Goal: Submit feedback/report problem: Leave review/rating

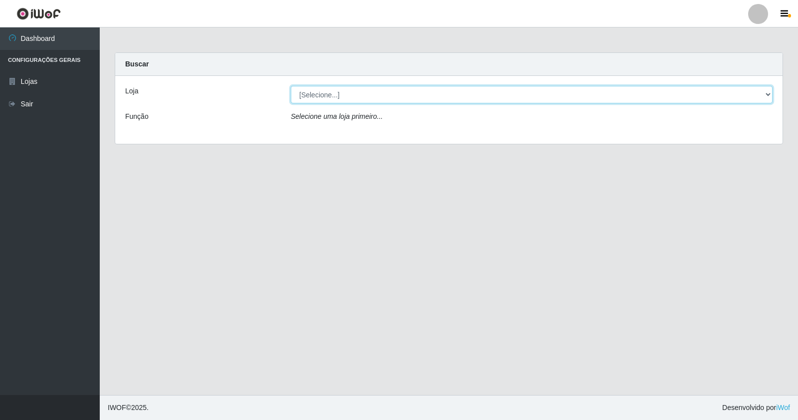
drag, startPoint x: 318, startPoint y: 91, endPoint x: 320, endPoint y: 101, distance: 10.7
click at [317, 91] on select "[Selecione...] Rede Potiguar 4 - Extremoz" at bounding box center [532, 94] width 482 height 17
select select "78"
click at [291, 86] on select "[Selecione...] Rede Potiguar 4 - Extremoz" at bounding box center [532, 94] width 482 height 17
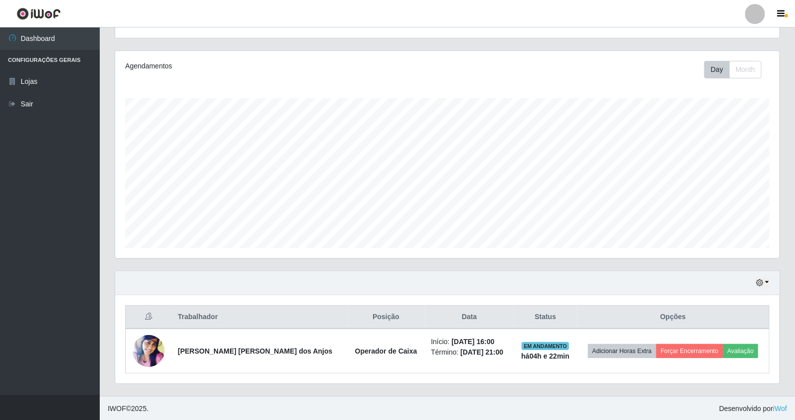
scroll to position [110, 0]
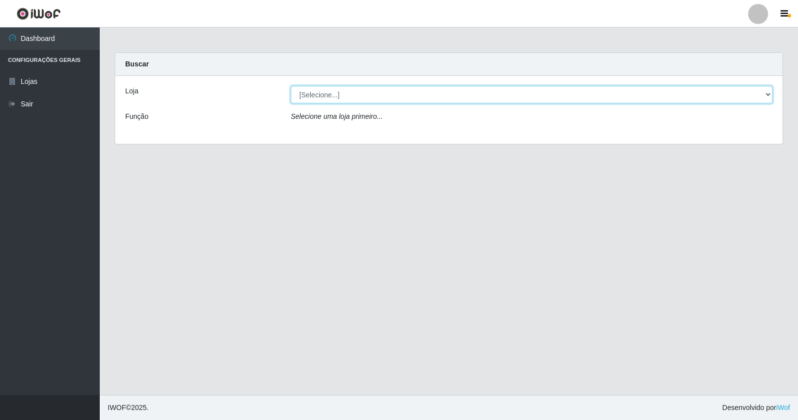
click at [525, 90] on select "[Selecione...] Rede Potiguar 4 - Extremoz" at bounding box center [532, 94] width 482 height 17
select select "78"
click at [291, 86] on select "[Selecione...] Rede Potiguar 4 - Extremoz" at bounding box center [532, 94] width 482 height 17
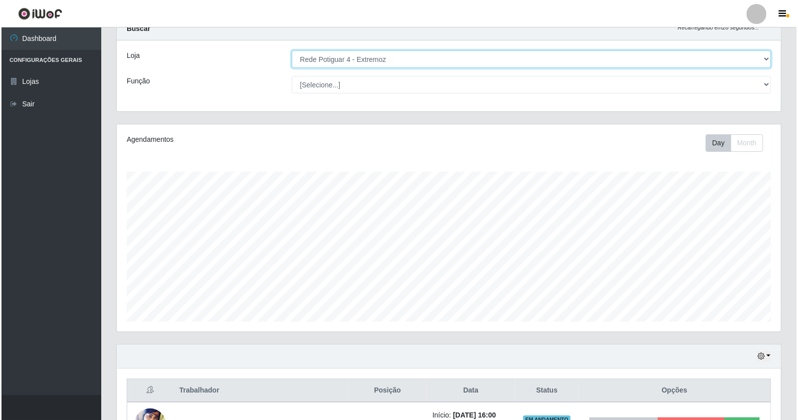
scroll to position [110, 0]
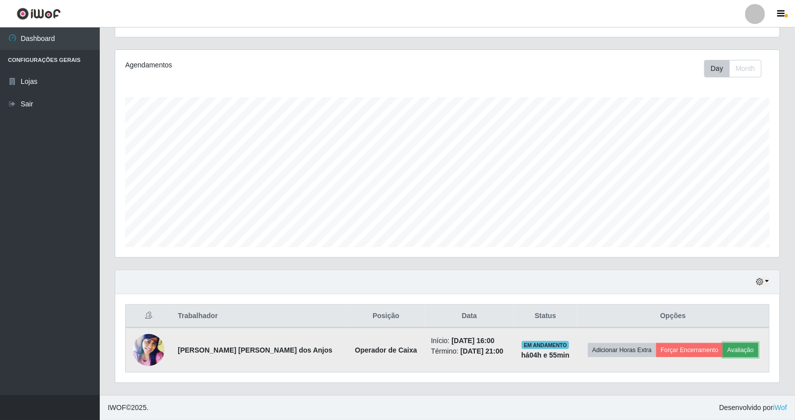
click at [729, 349] on button "Avaliação" at bounding box center [740, 350] width 35 height 14
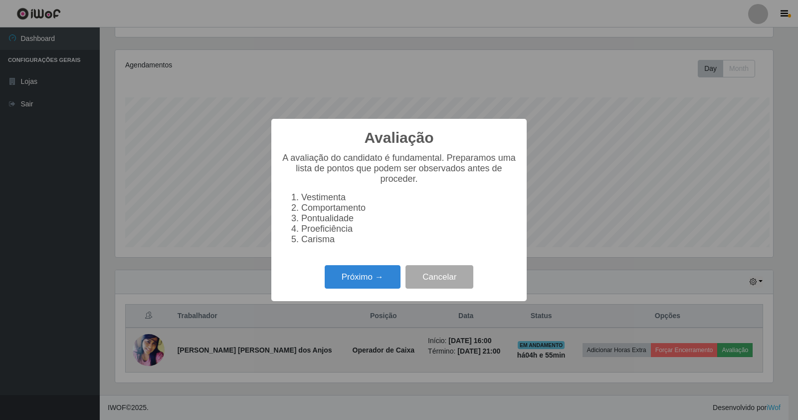
scroll to position [207, 657]
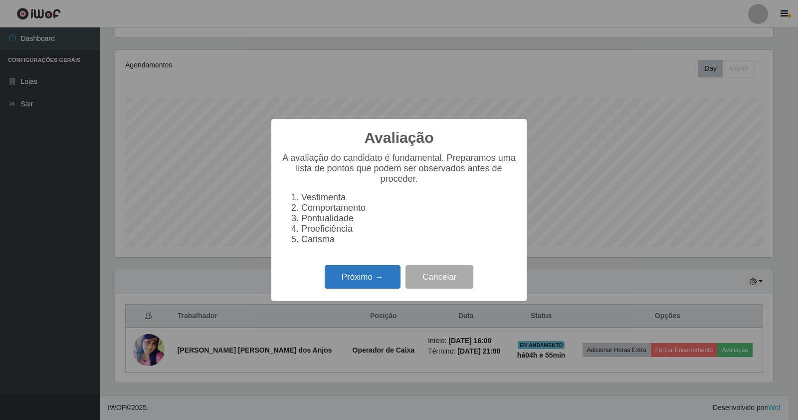
click at [375, 278] on button "Próximo →" at bounding box center [363, 276] width 76 height 23
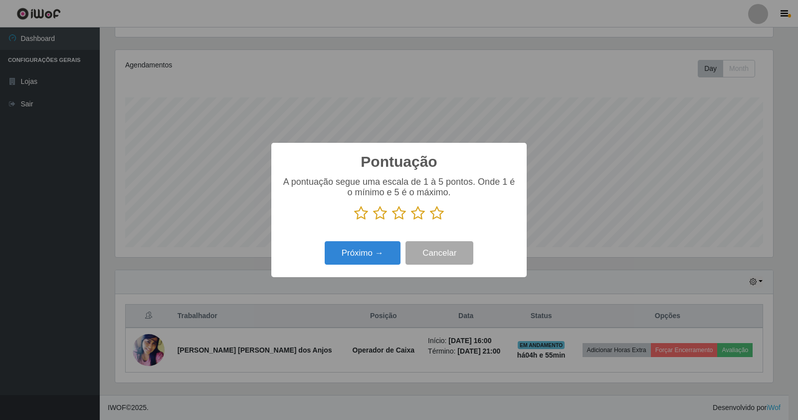
scroll to position [498612, 498162]
click at [436, 215] on icon at bounding box center [437, 213] width 14 height 15
click at [430, 220] on input "radio" at bounding box center [430, 220] width 0 height 0
click at [375, 250] on button "Próximo →" at bounding box center [363, 252] width 76 height 23
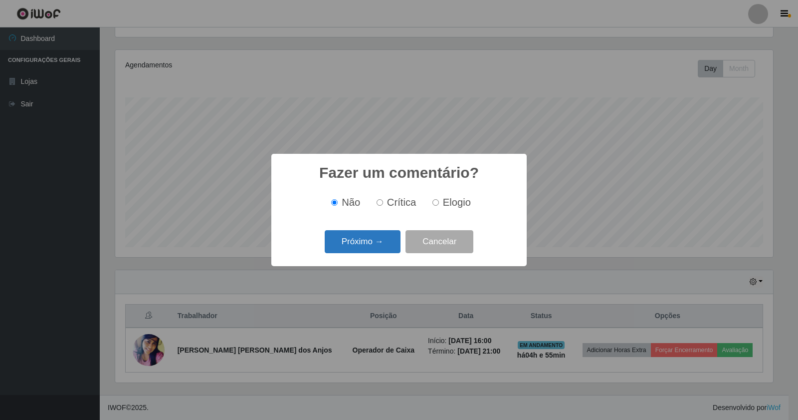
click at [372, 242] on button "Próximo →" at bounding box center [363, 241] width 76 height 23
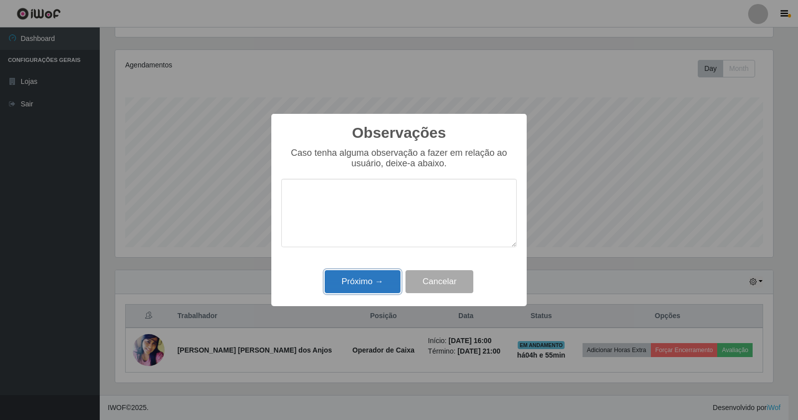
click at [377, 293] on button "Próximo →" at bounding box center [363, 281] width 76 height 23
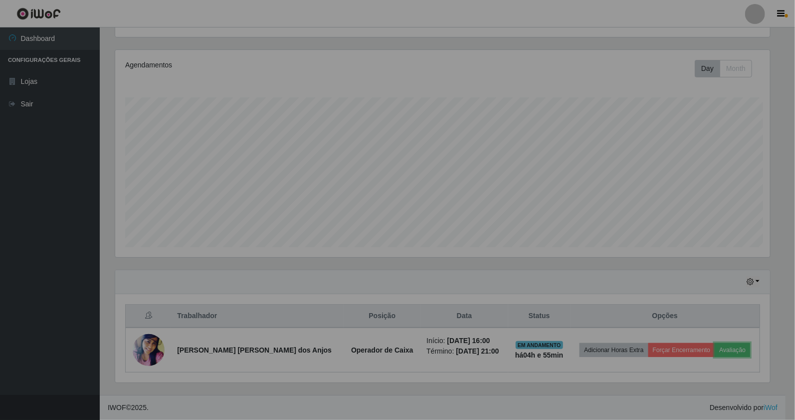
scroll to position [207, 664]
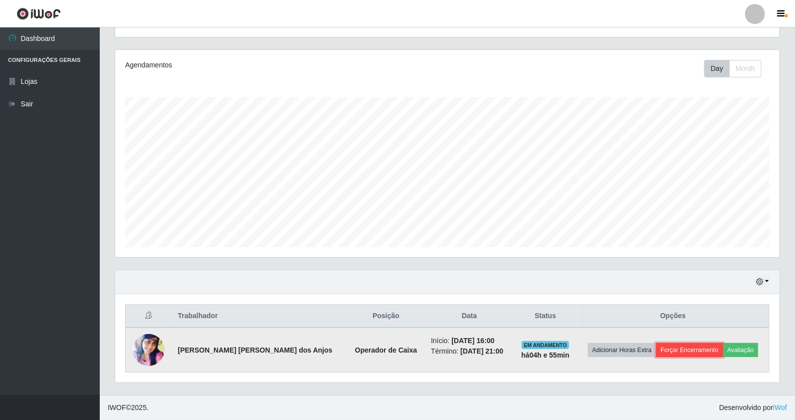
click at [678, 356] on button "Forçar Encerramento" at bounding box center [689, 350] width 67 height 14
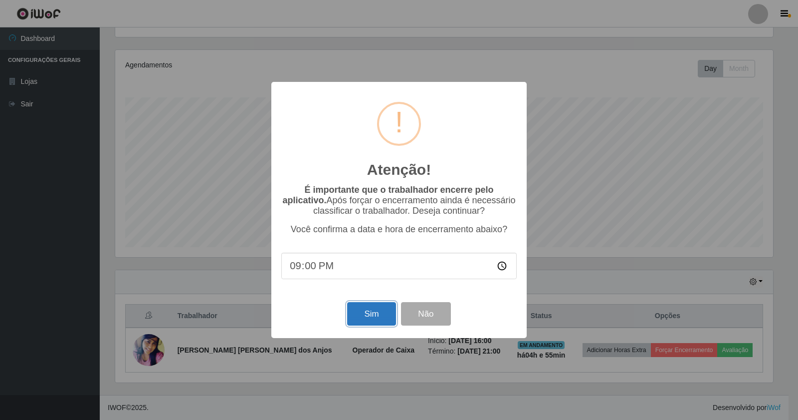
click at [381, 315] on button "Sim" at bounding box center [371, 313] width 48 height 23
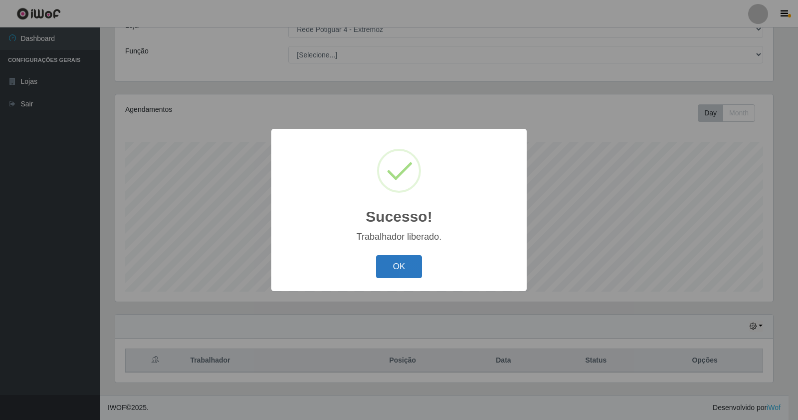
click at [398, 262] on button "OK" at bounding box center [399, 266] width 46 height 23
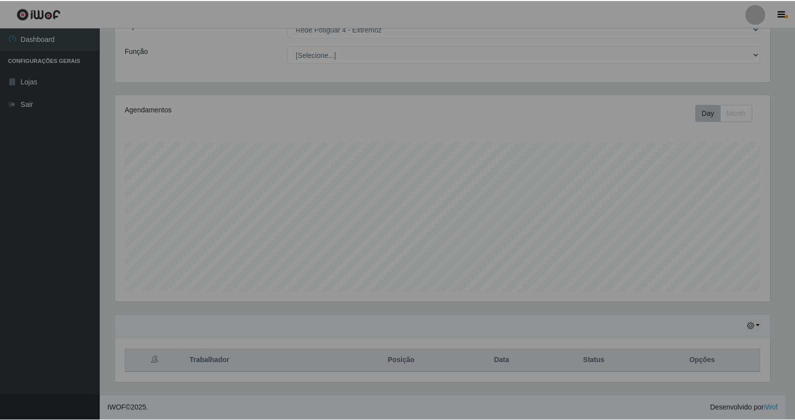
scroll to position [207, 664]
